Goal: Navigation & Orientation: Find specific page/section

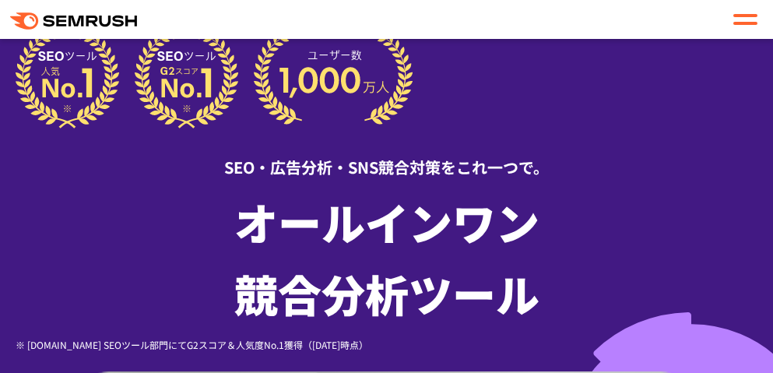
scroll to position [30, 0]
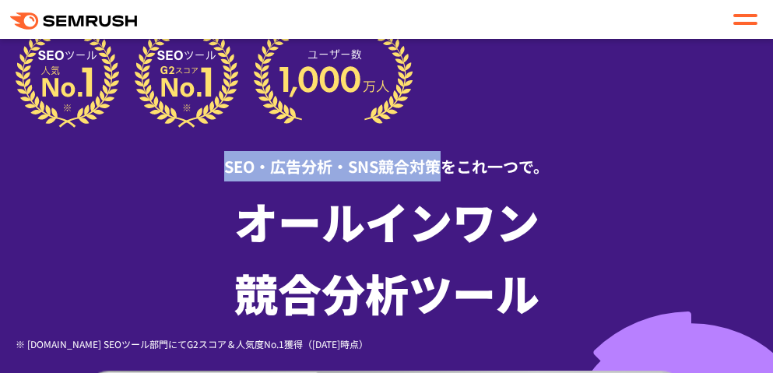
drag, startPoint x: 14, startPoint y: 202, endPoint x: 230, endPoint y: 209, distance: 216.4
copy div "SEO・広告分析・SNS競合対策"
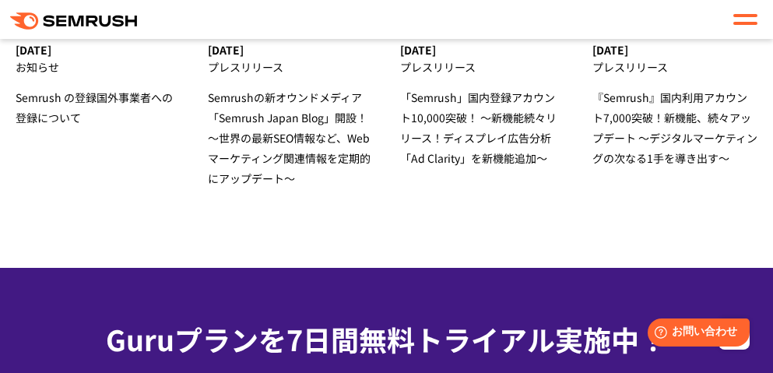
scroll to position [6142, 0]
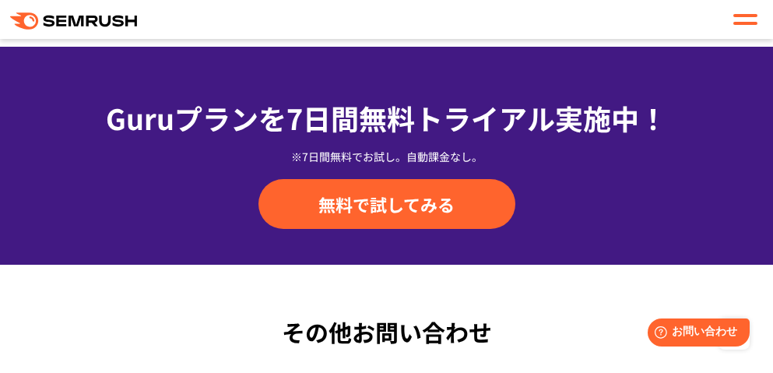
click at [742, 22] on span at bounding box center [745, 23] width 24 height 3
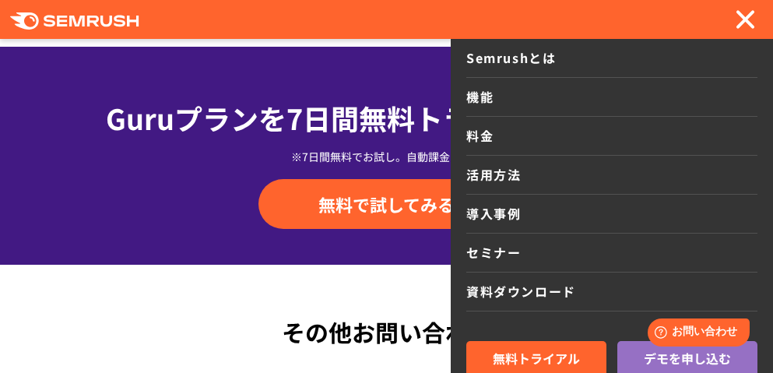
click at [531, 100] on link "機能" at bounding box center [611, 97] width 291 height 39
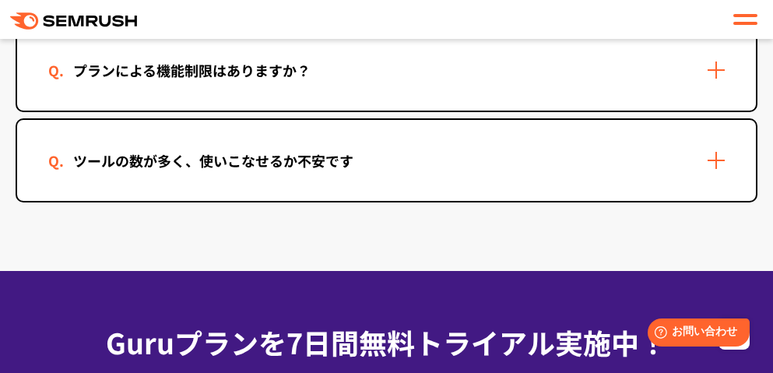
scroll to position [6277, 0]
